Goal: Navigation & Orientation: Find specific page/section

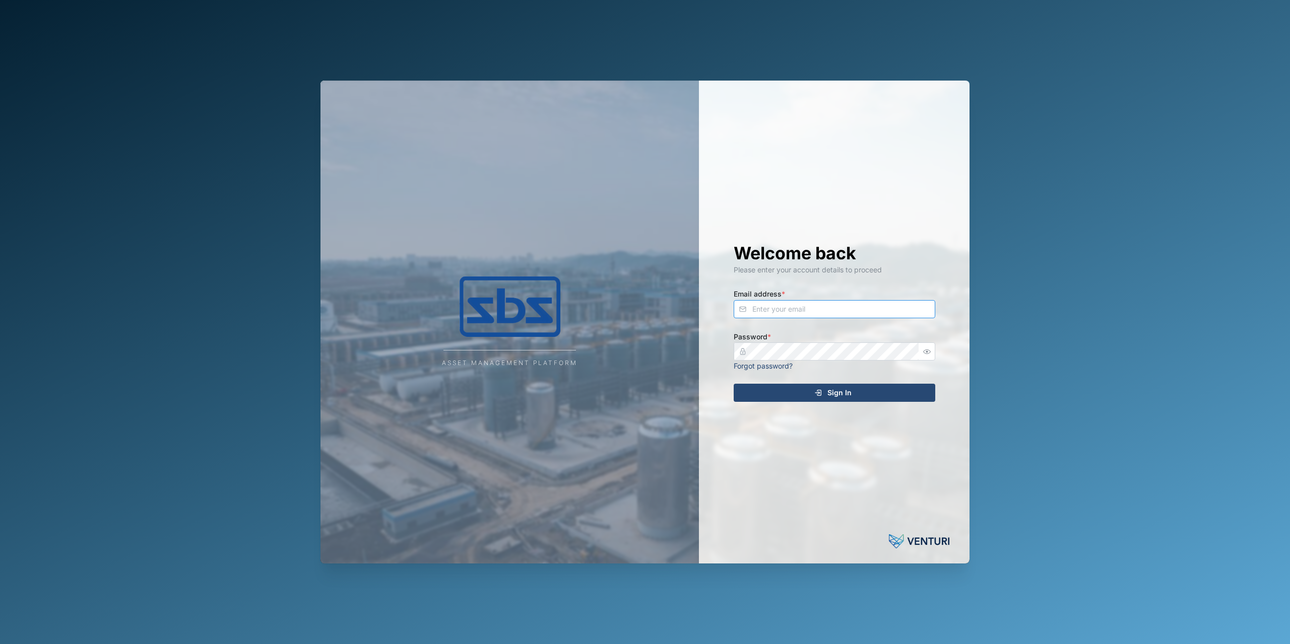
click at [758, 312] on input "Email address *" at bounding box center [835, 309] width 202 height 18
type input "[PERSON_NAME][EMAIL_ADDRESS][DOMAIN_NAME]"
click at [806, 394] on div "Sign In" at bounding box center [832, 392] width 185 height 17
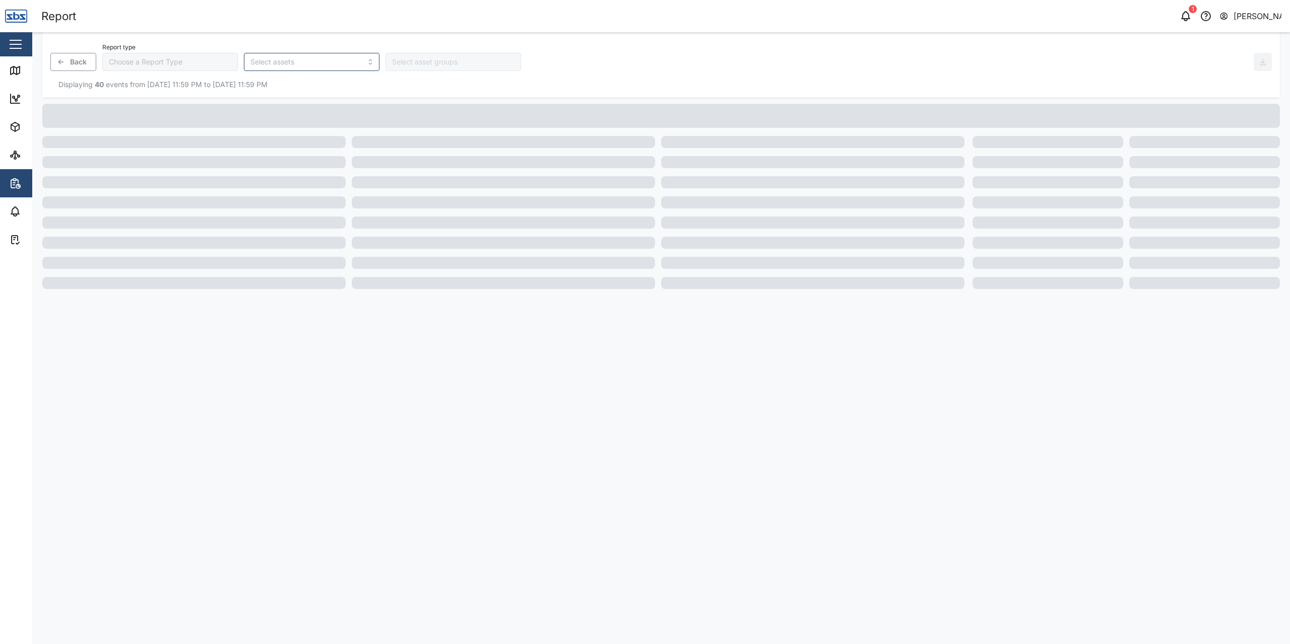
type input "Trip History"
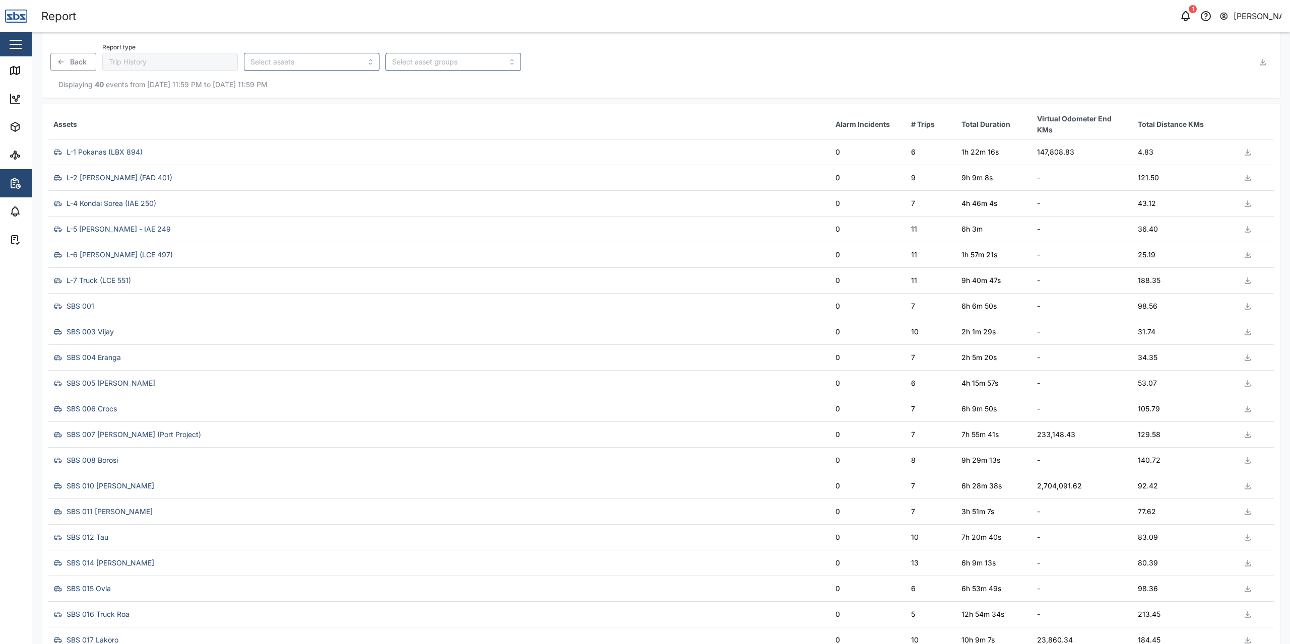
click at [26, 51] on div "Close" at bounding box center [65, 44] width 131 height 24
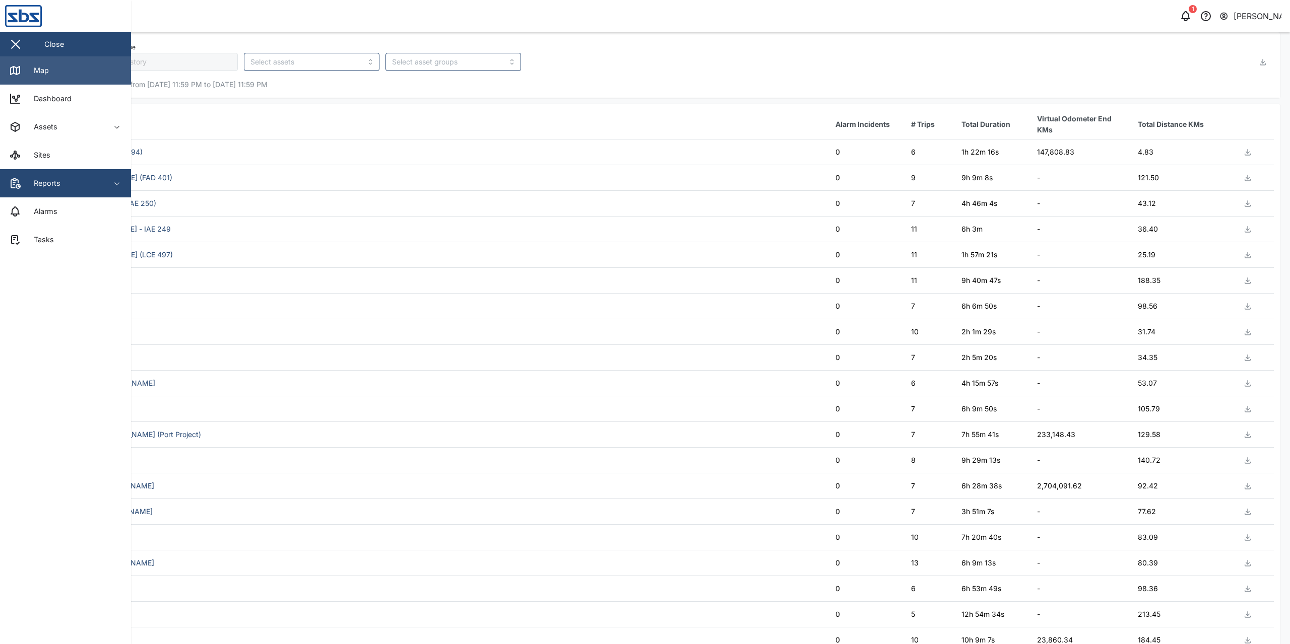
click at [64, 75] on link "Map" at bounding box center [65, 70] width 131 height 28
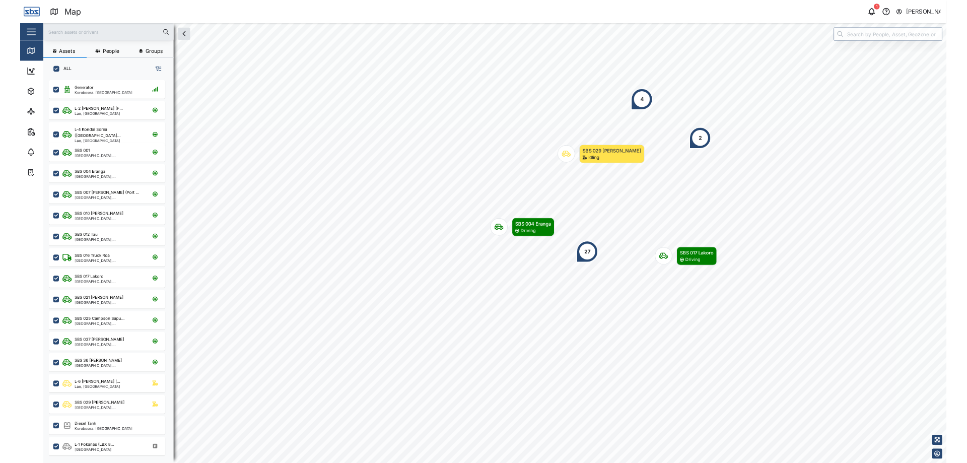
scroll to position [521, 157]
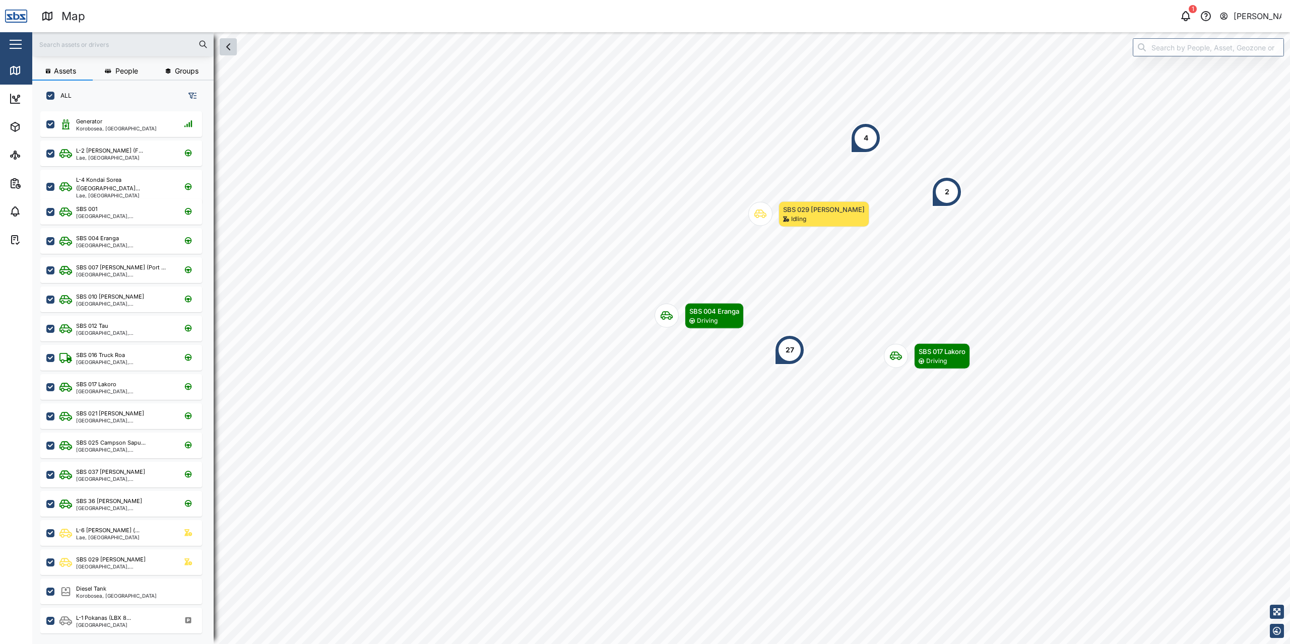
click at [225, 42] on icon "button" at bounding box center [228, 47] width 12 height 12
